Goal: Find specific page/section: Find specific page/section

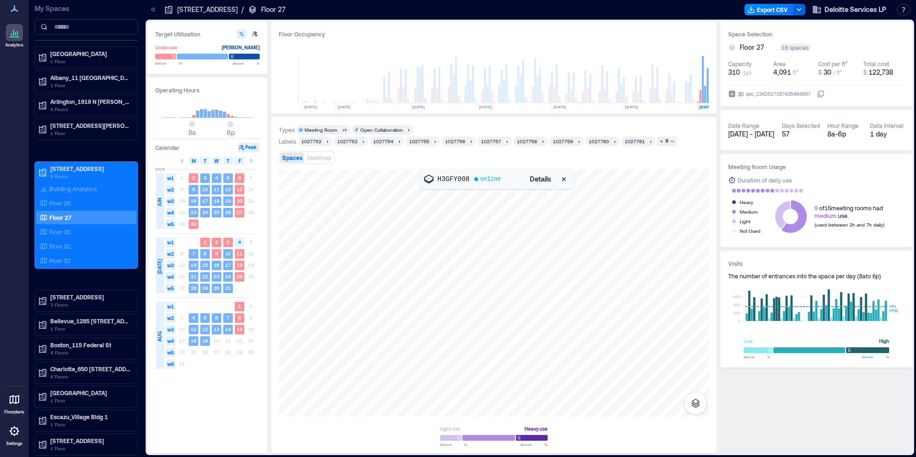
scroll to position [0, 182]
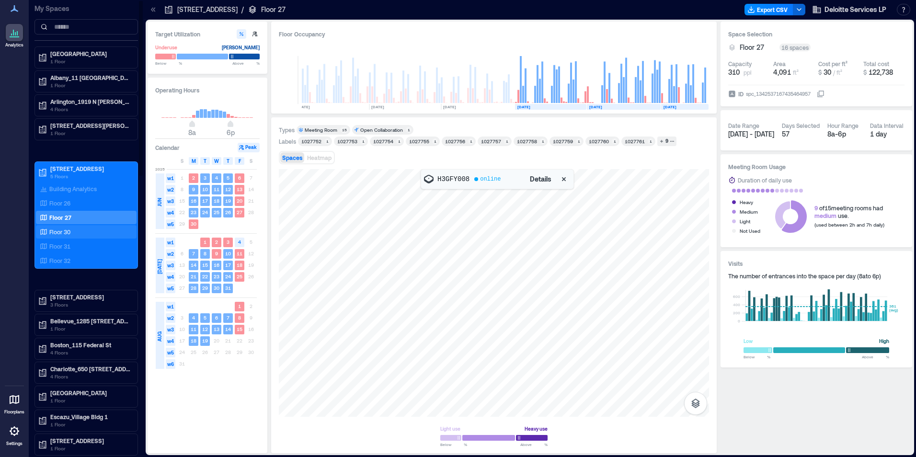
click at [58, 231] on p "Floor 30" at bounding box center [59, 232] width 21 height 8
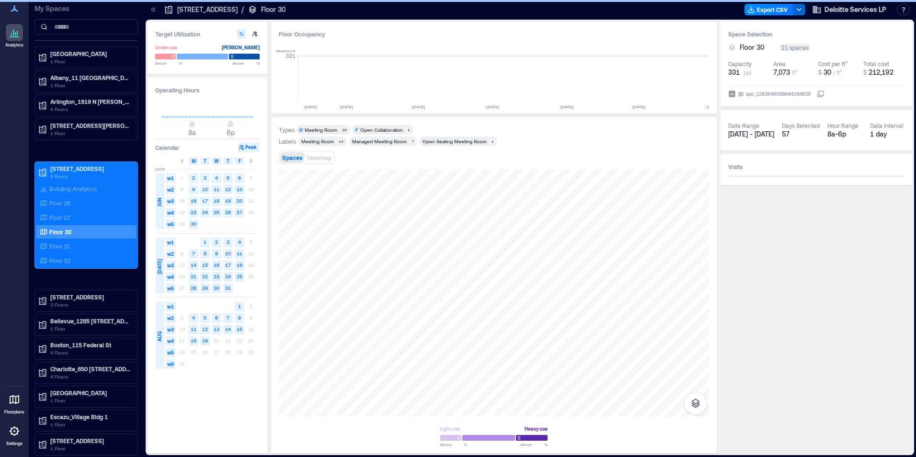
scroll to position [0, 697]
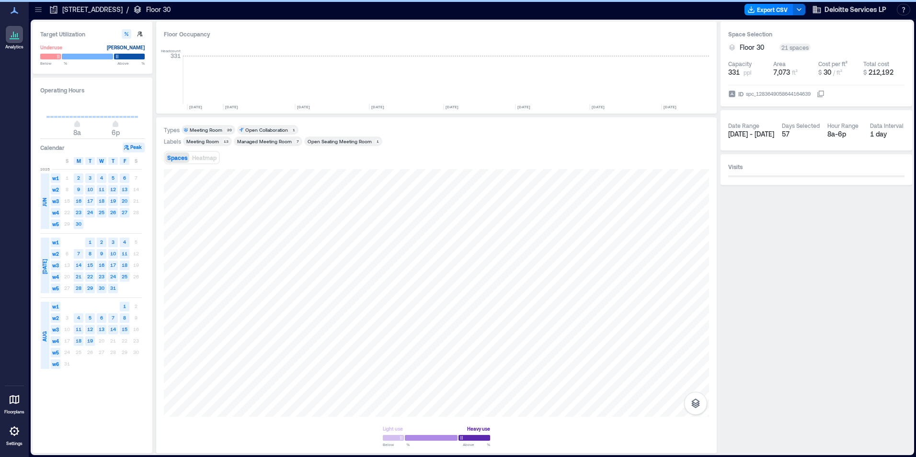
scroll to position [0, 582]
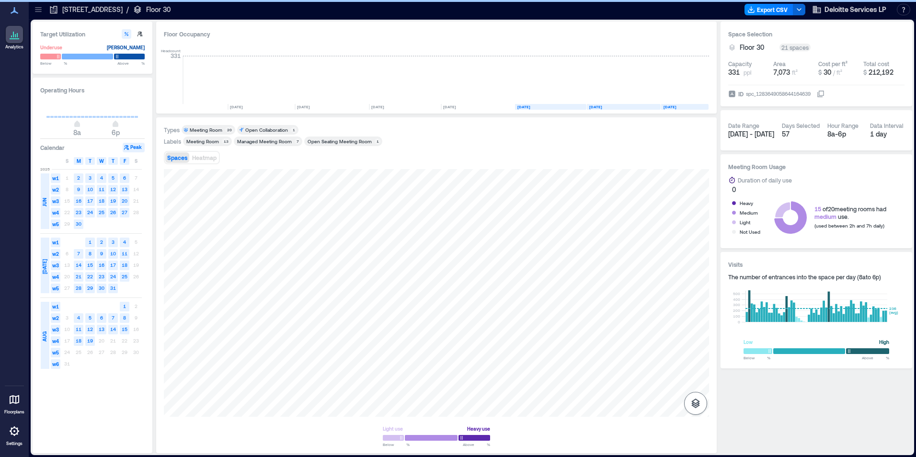
click at [695, 402] on icon "button" at bounding box center [695, 402] width 11 height 11
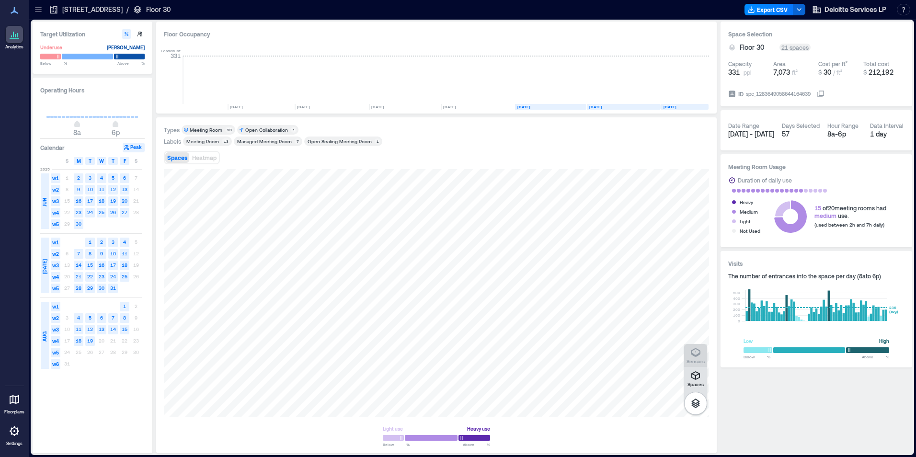
click at [694, 351] on icon "button" at bounding box center [695, 352] width 11 height 11
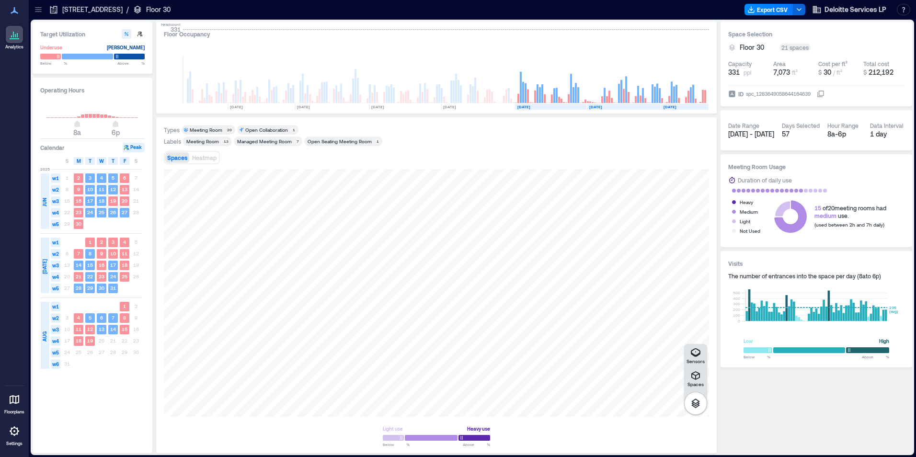
click at [39, 9] on icon at bounding box center [39, 10] width 10 height 10
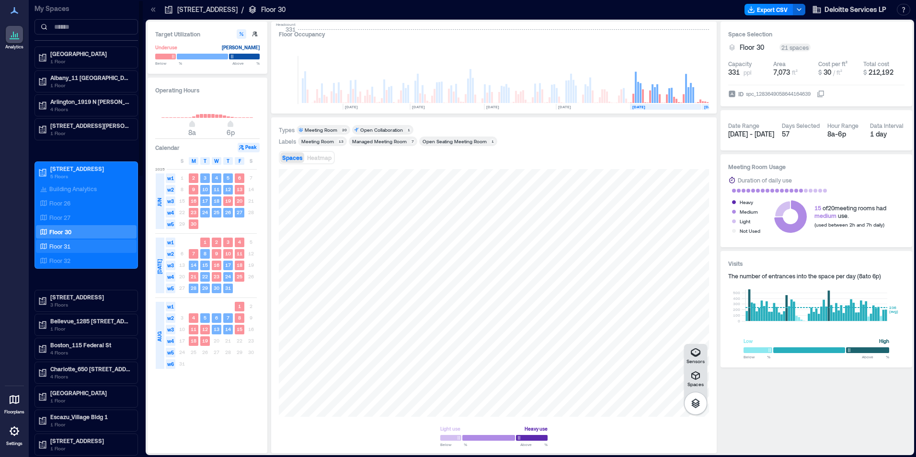
click at [54, 246] on p "Floor 31" at bounding box center [59, 246] width 21 height 8
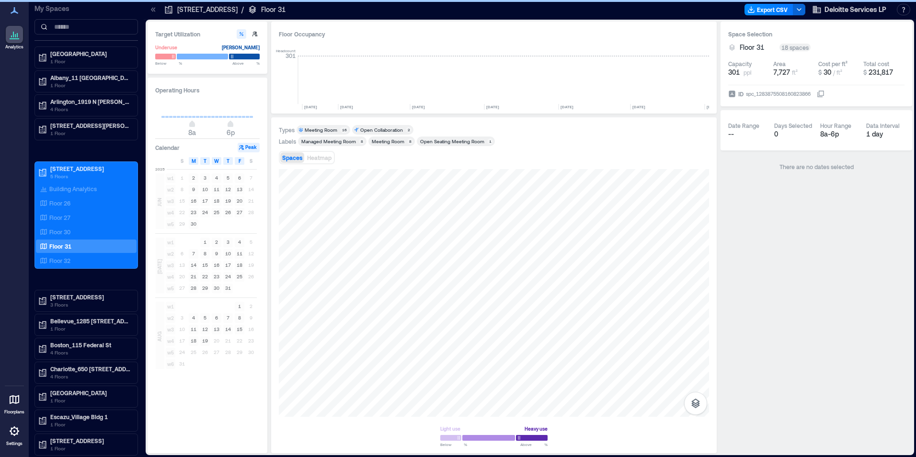
scroll to position [0, 697]
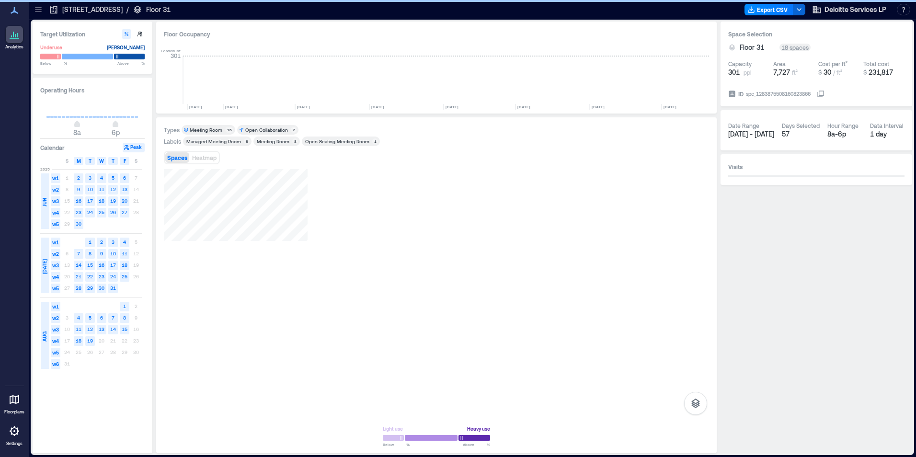
scroll to position [0, 582]
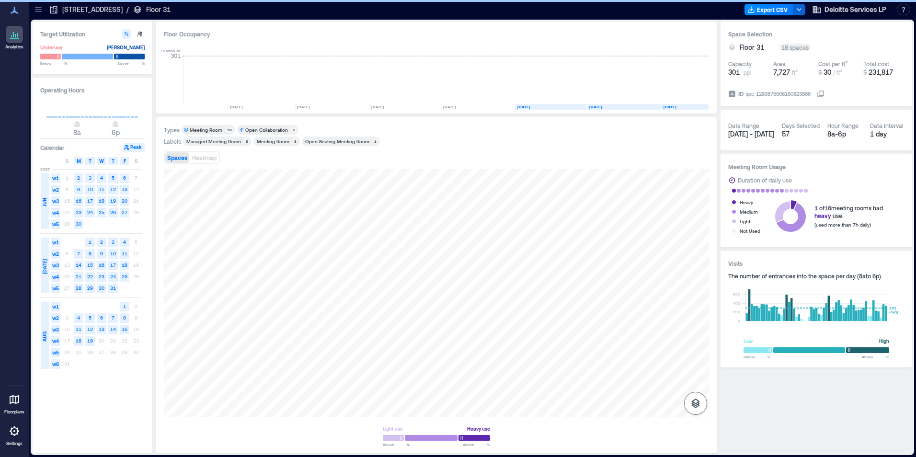
click at [696, 403] on icon "button" at bounding box center [695, 403] width 9 height 10
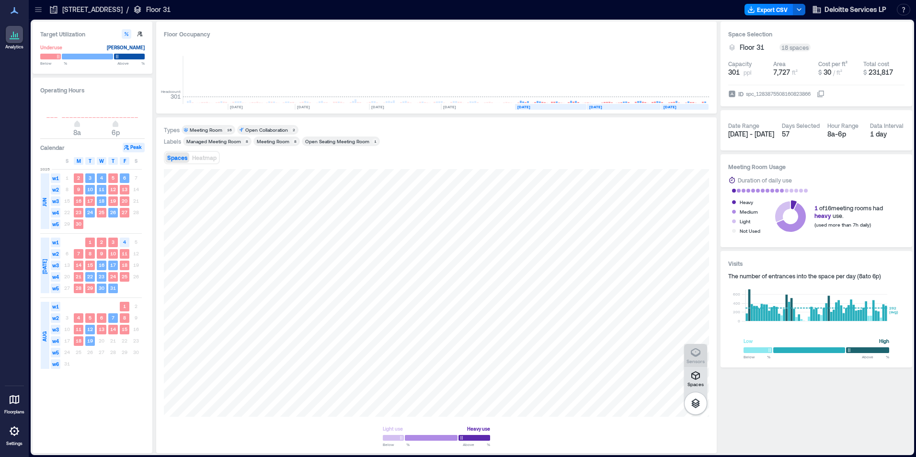
click at [694, 352] on icon "button" at bounding box center [695, 352] width 11 height 11
drag, startPoint x: 39, startPoint y: 10, endPoint x: 39, endPoint y: 22, distance: 11.5
click at [39, 10] on icon at bounding box center [39, 10] width 10 height 10
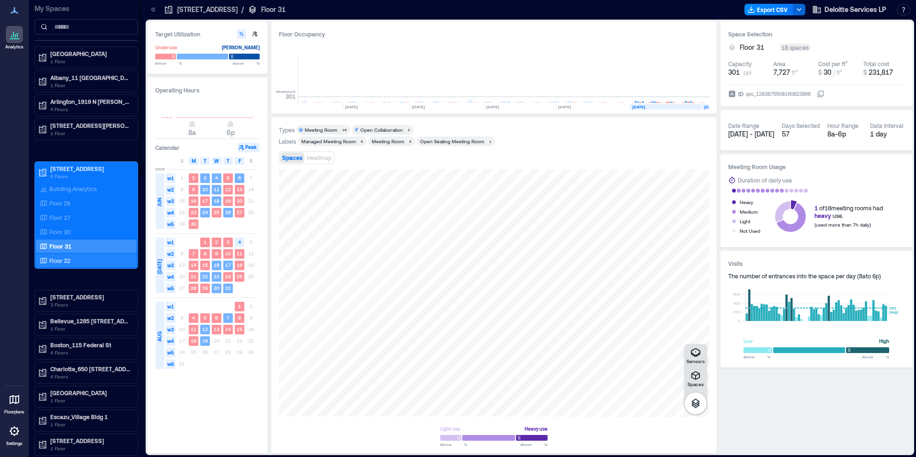
click at [53, 258] on p "Floor 32" at bounding box center [59, 261] width 21 height 8
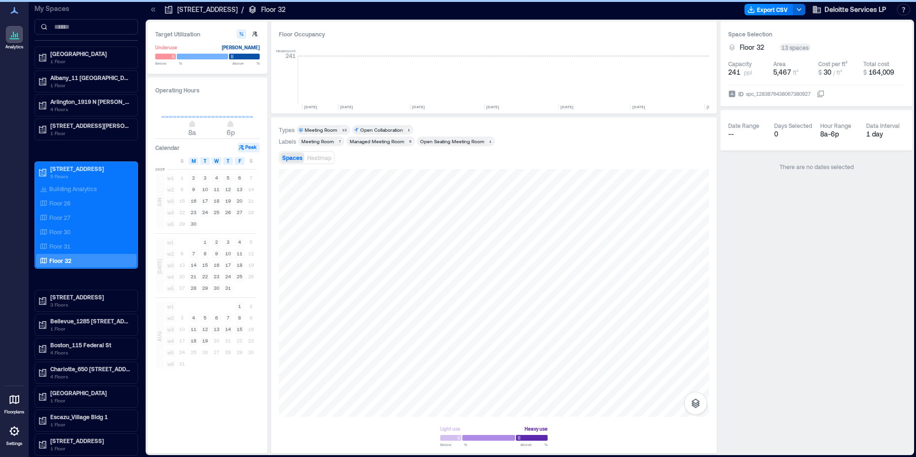
scroll to position [0, 697]
click at [697, 403] on icon "button" at bounding box center [695, 403] width 9 height 10
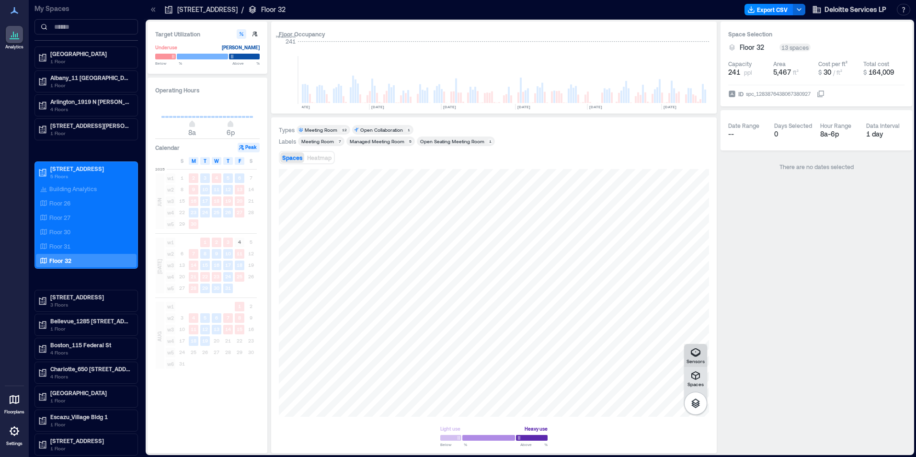
click at [694, 352] on icon "button" at bounding box center [695, 352] width 11 height 11
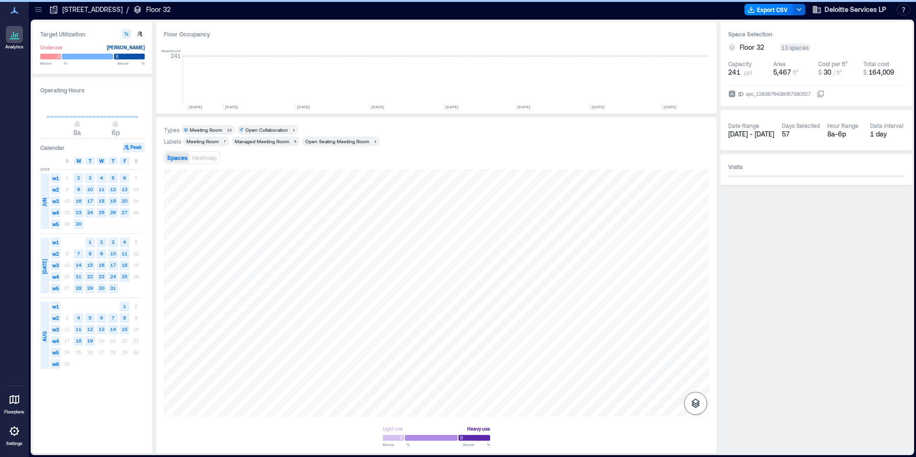
scroll to position [0, 582]
click at [694, 399] on icon "button" at bounding box center [695, 403] width 9 height 10
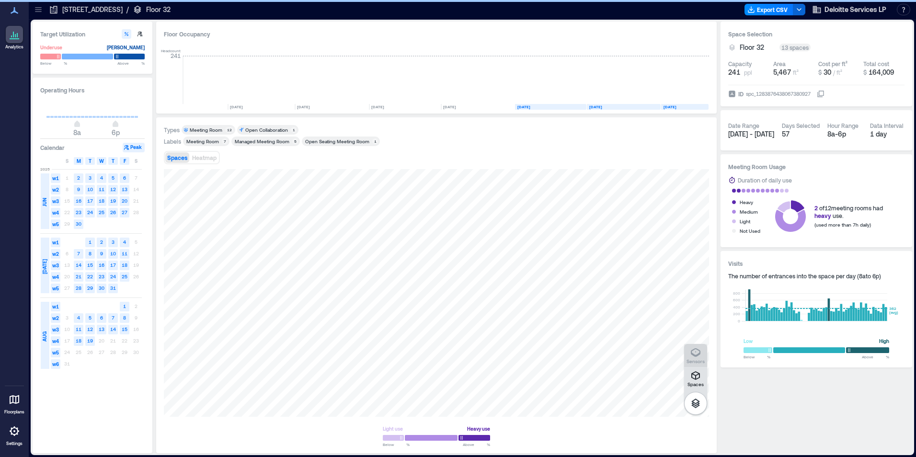
click at [692, 351] on icon "button" at bounding box center [695, 352] width 11 height 11
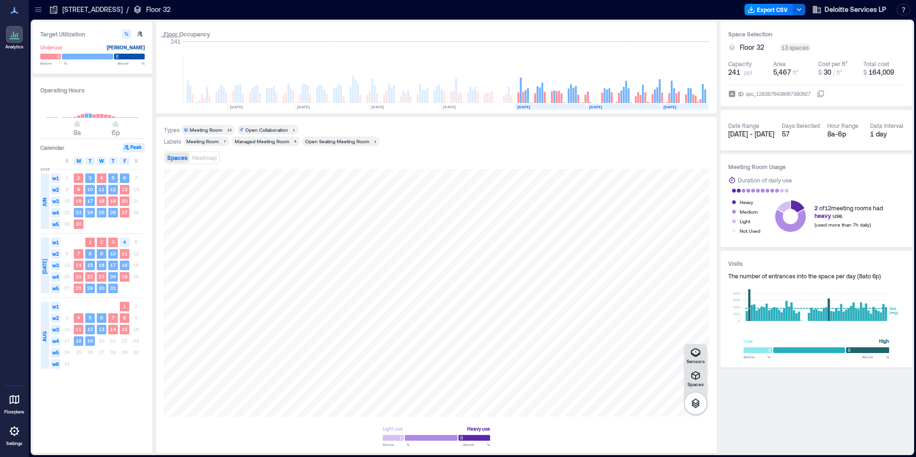
drag, startPoint x: 40, startPoint y: 8, endPoint x: 37, endPoint y: 22, distance: 14.2
click at [39, 8] on icon at bounding box center [39, 10] width 10 height 10
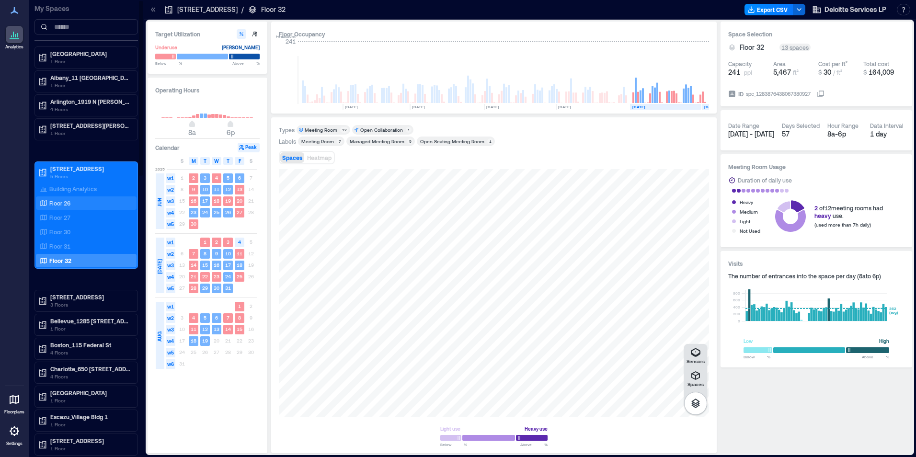
click at [55, 202] on p "Floor 26" at bounding box center [59, 203] width 21 height 8
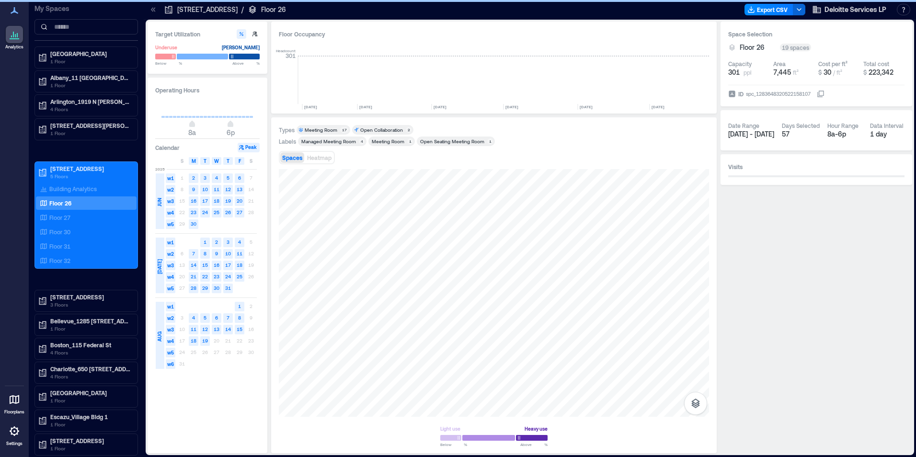
scroll to position [0, 570]
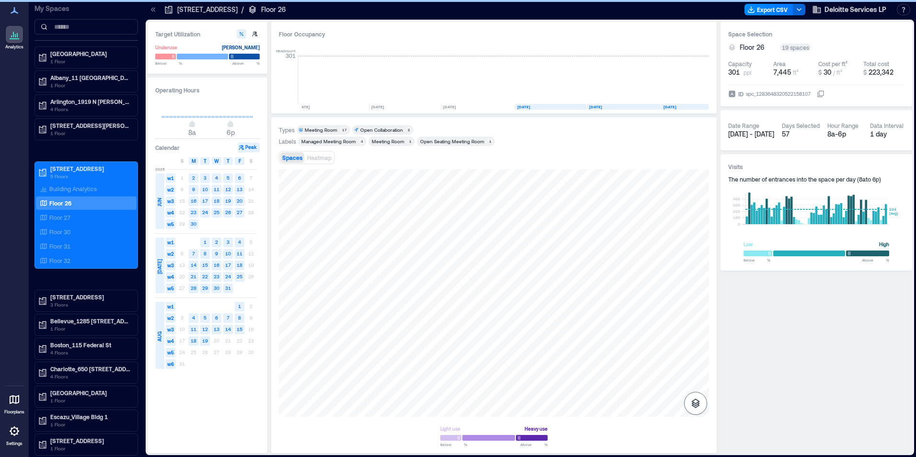
click at [695, 404] on icon "button" at bounding box center [695, 403] width 9 height 10
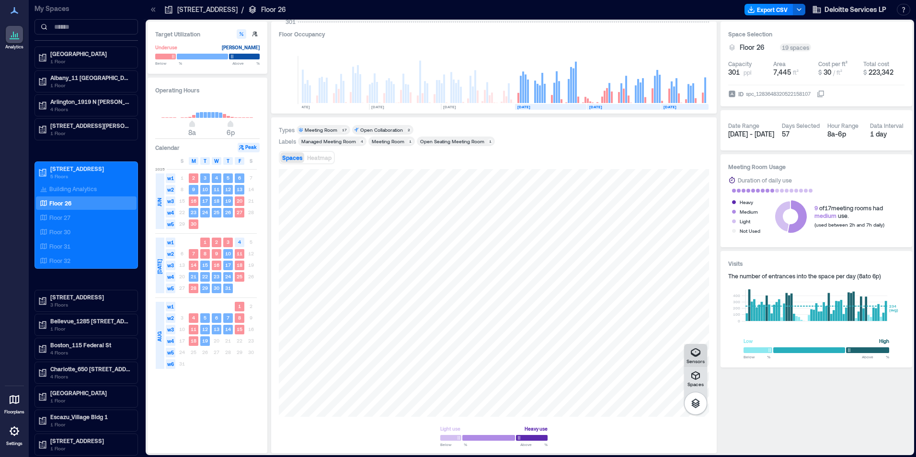
click at [691, 351] on icon "button" at bounding box center [695, 352] width 10 height 9
click at [690, 354] on icon "button" at bounding box center [695, 352] width 11 height 11
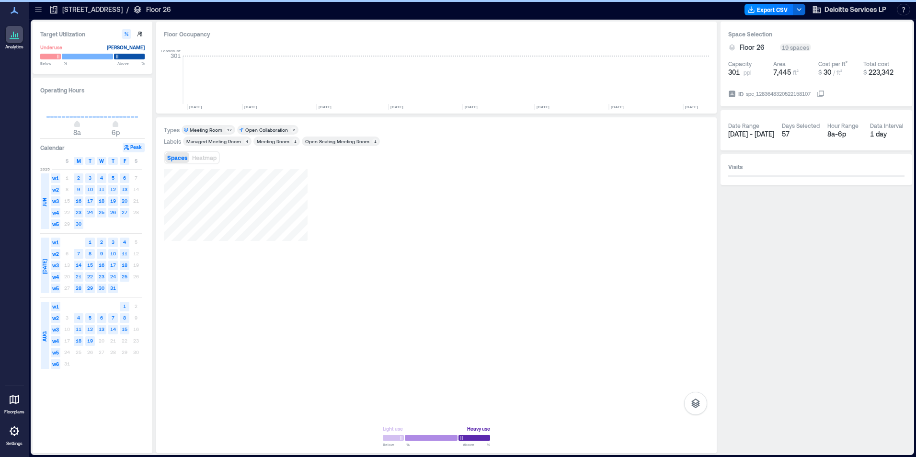
scroll to position [0, 455]
click at [690, 401] on icon "button" at bounding box center [695, 402] width 11 height 11
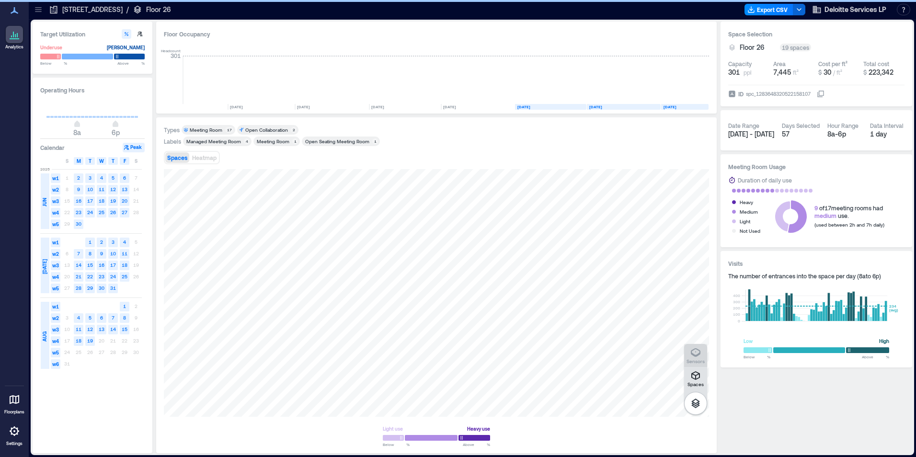
click at [695, 358] on p "Sensors" at bounding box center [695, 361] width 18 height 6
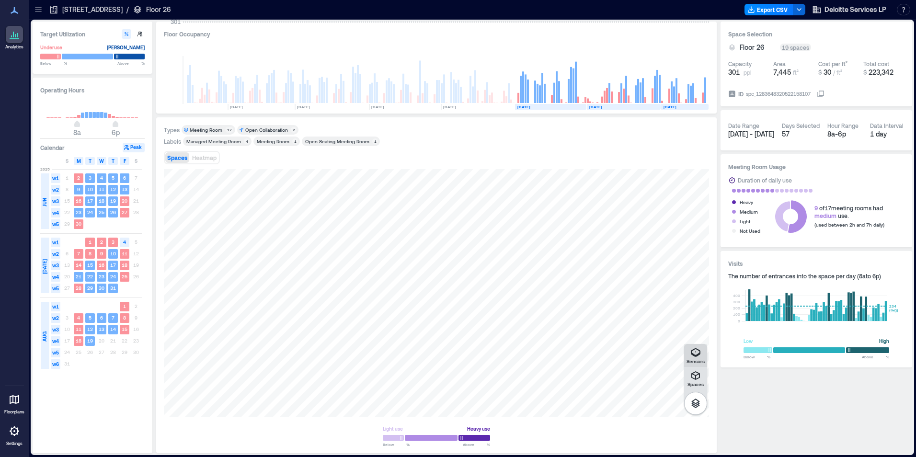
click at [696, 353] on icon "button" at bounding box center [695, 352] width 11 height 11
click at [691, 350] on icon "button" at bounding box center [695, 352] width 11 height 11
